Goal: Information Seeking & Learning: Understand process/instructions

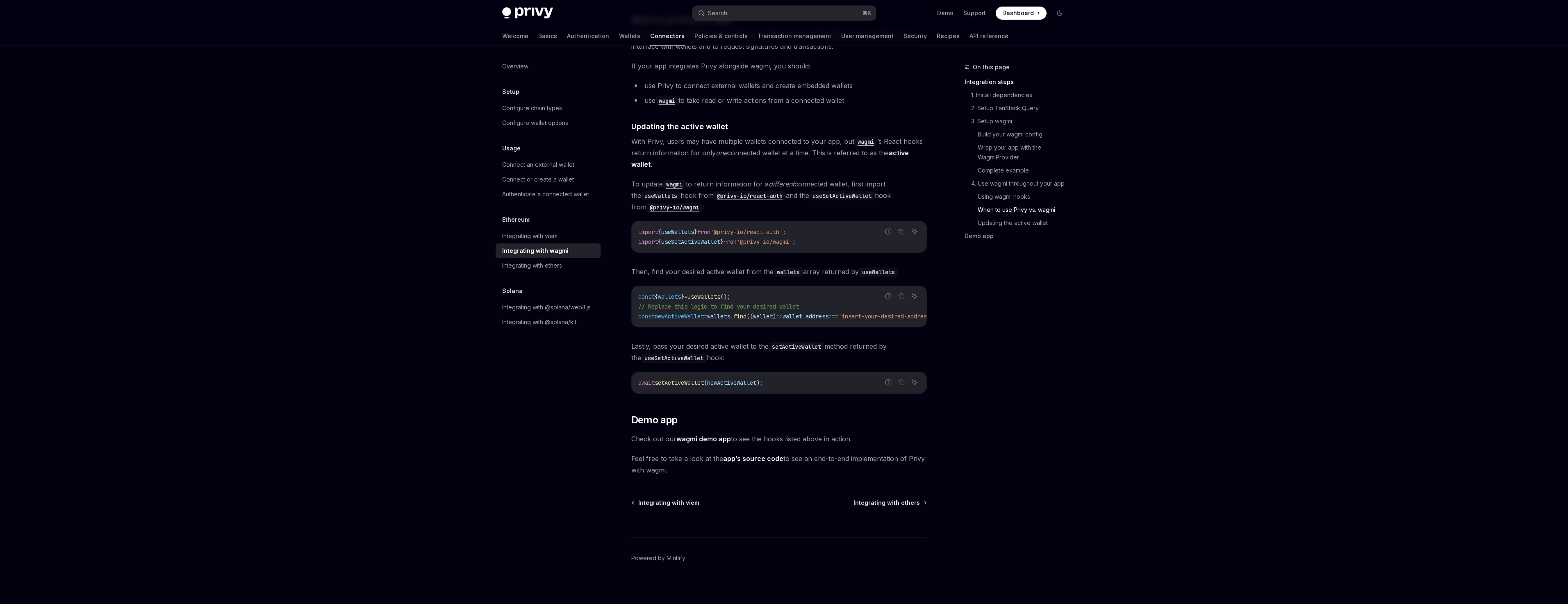
scroll to position [2120, 0]
type textarea "*"
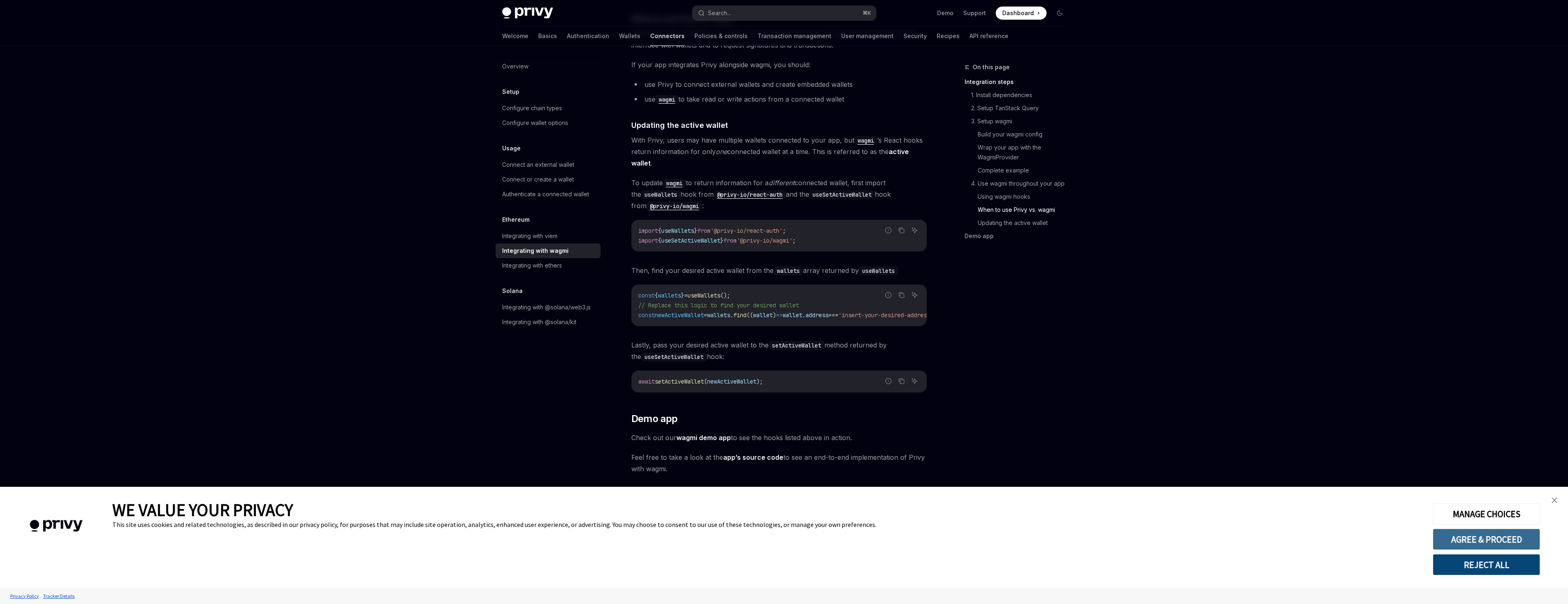
drag, startPoint x: 1501, startPoint y: 565, endPoint x: 1496, endPoint y: 548, distance: 17.7
click at [1496, 548] on div "MANAGE CHOICES AGREE & PROCEED REJECT ALL" at bounding box center [1486, 537] width 107 height 77
click at [1495, 545] on button "AGREE & PROCEED" at bounding box center [1486, 539] width 107 height 21
